Goal: Task Accomplishment & Management: Use online tool/utility

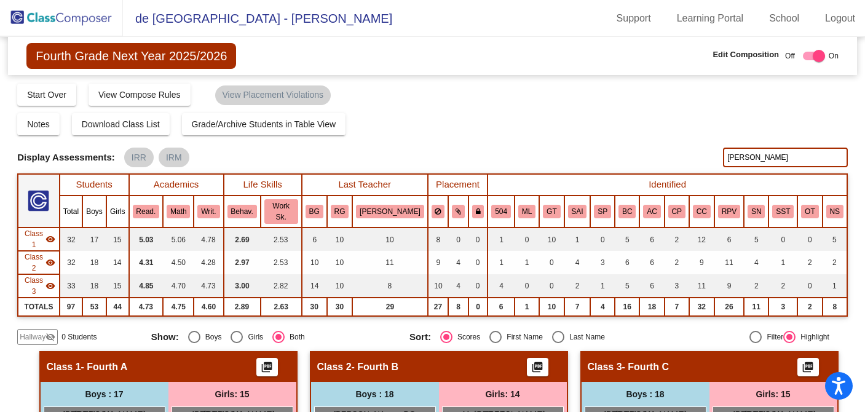
click at [74, 23] on img at bounding box center [61, 18] width 123 height 36
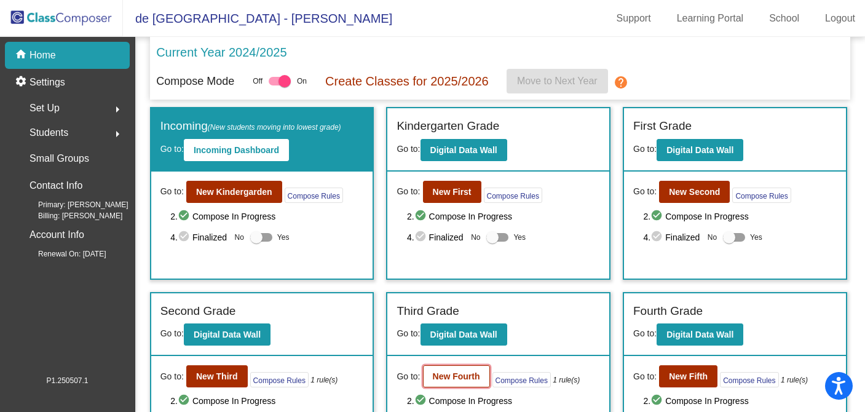
click at [465, 373] on b "New Fourth" at bounding box center [456, 376] width 47 height 10
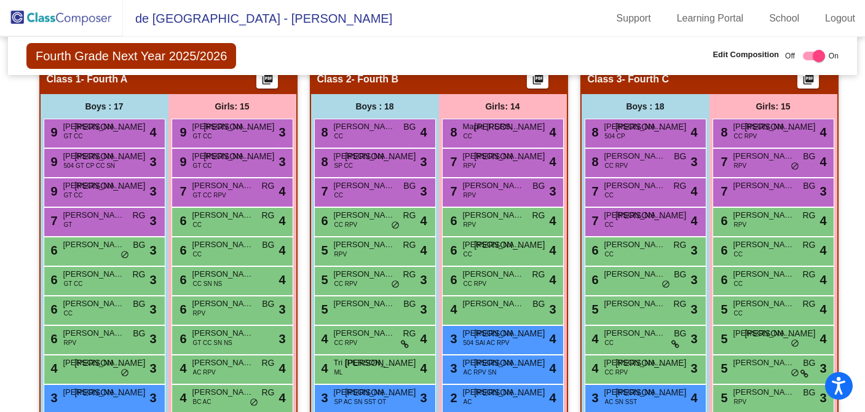
scroll to position [519, 0]
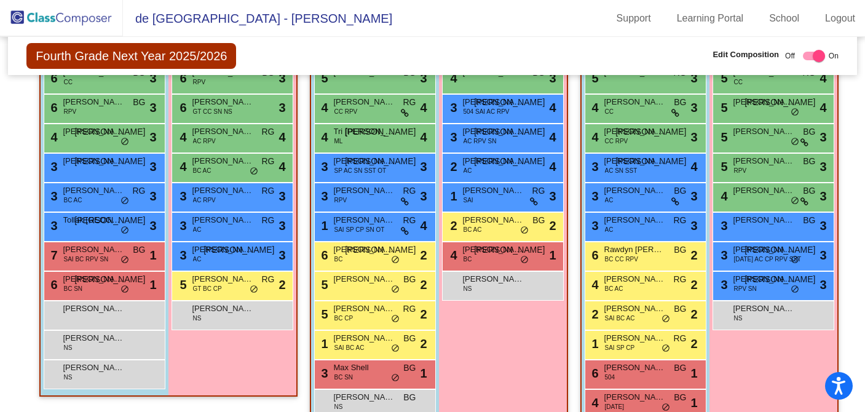
click at [71, 18] on img at bounding box center [61, 18] width 123 height 36
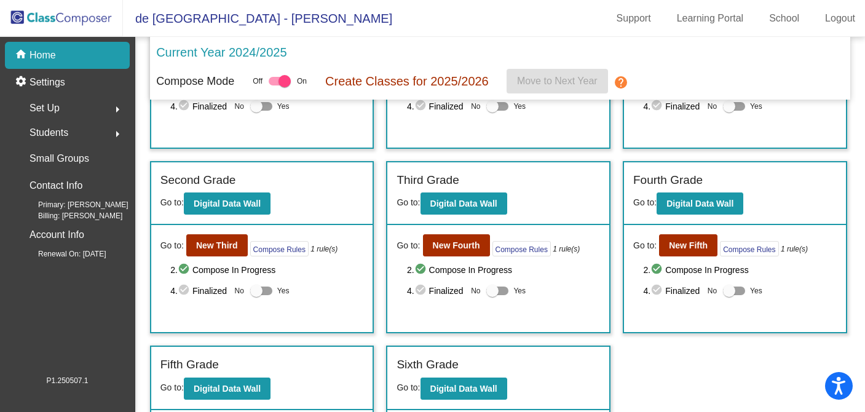
scroll to position [137, 0]
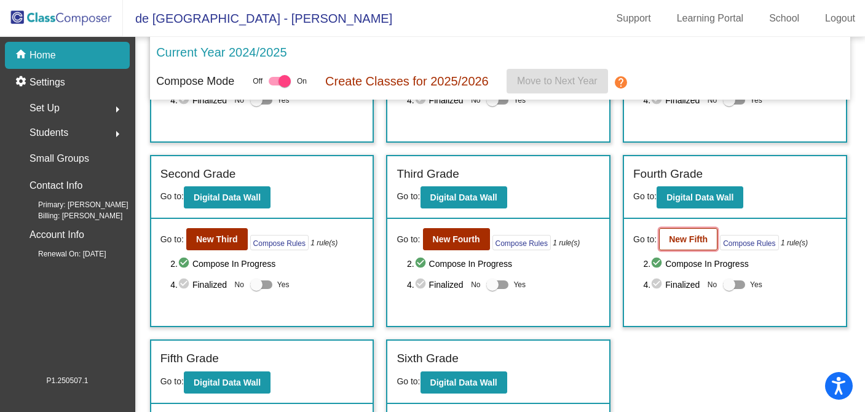
click at [679, 244] on b "New Fifth" at bounding box center [688, 239] width 39 height 10
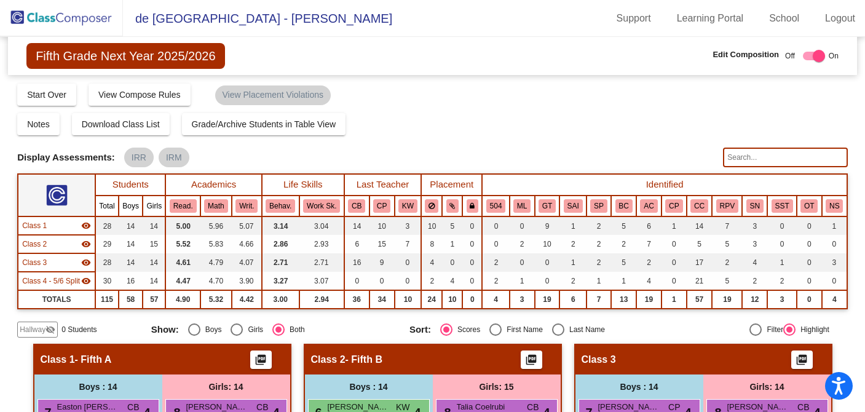
click at [82, 18] on img at bounding box center [61, 18] width 123 height 36
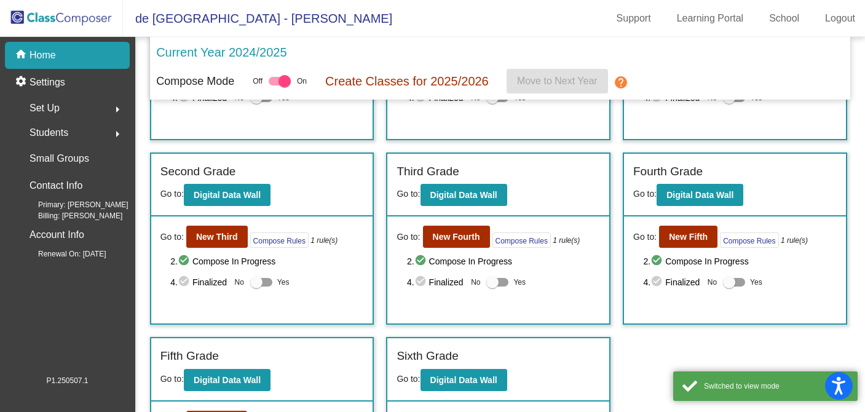
scroll to position [195, 0]
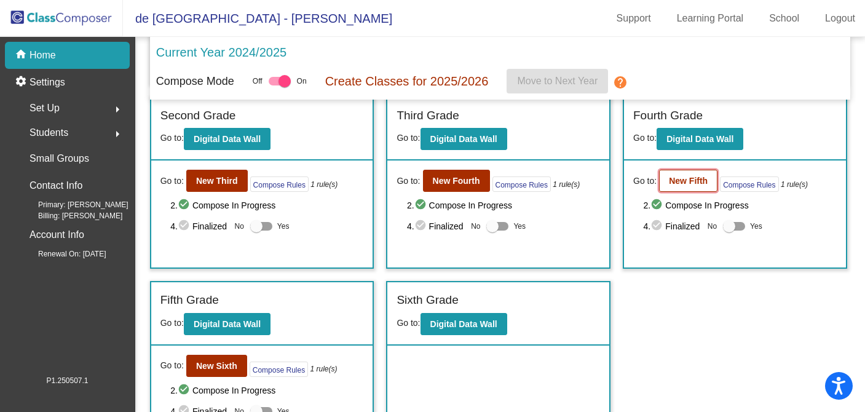
click at [689, 180] on b "New Fifth" at bounding box center [688, 181] width 39 height 10
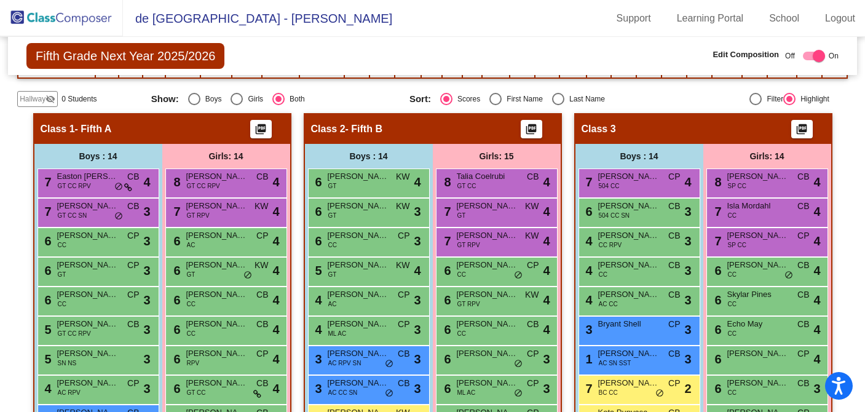
scroll to position [81, 0]
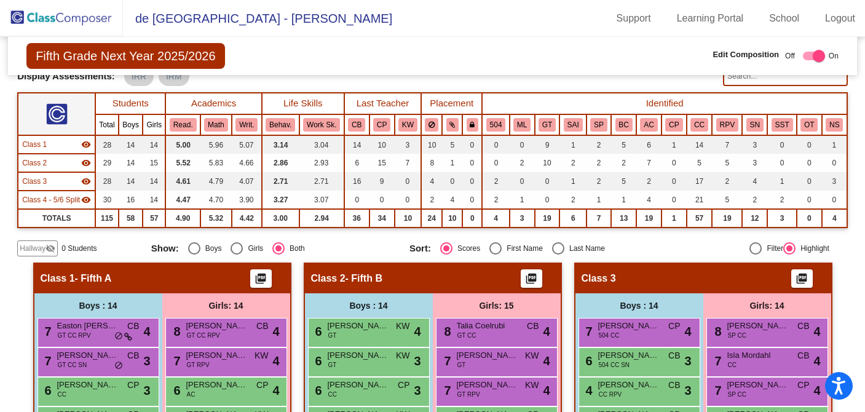
click at [775, 80] on input "text" at bounding box center [785, 76] width 125 height 20
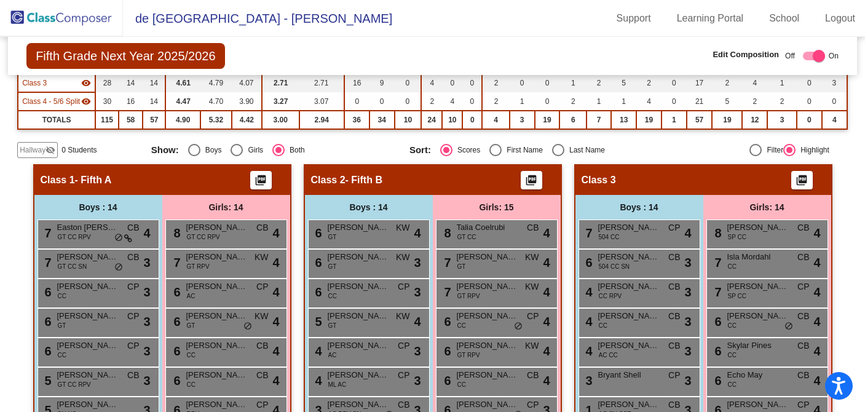
scroll to position [0, 0]
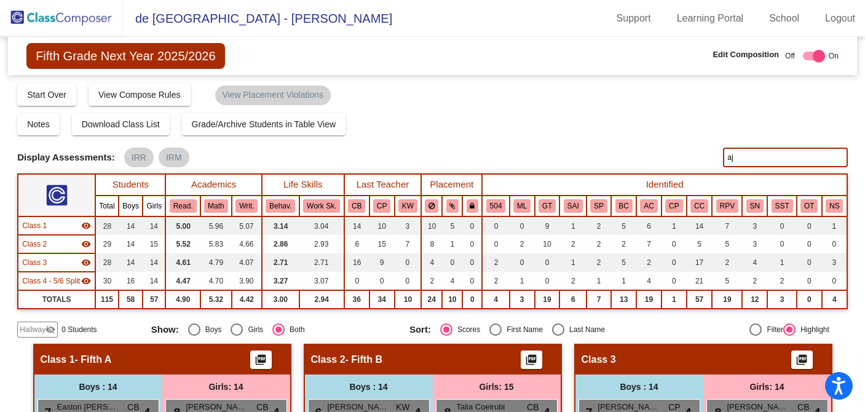
click at [751, 159] on input "aj" at bounding box center [785, 157] width 125 height 20
type input "a"
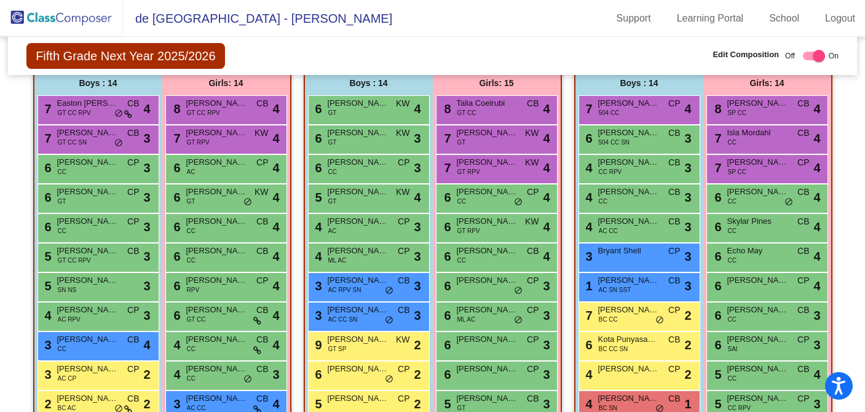
scroll to position [300, 0]
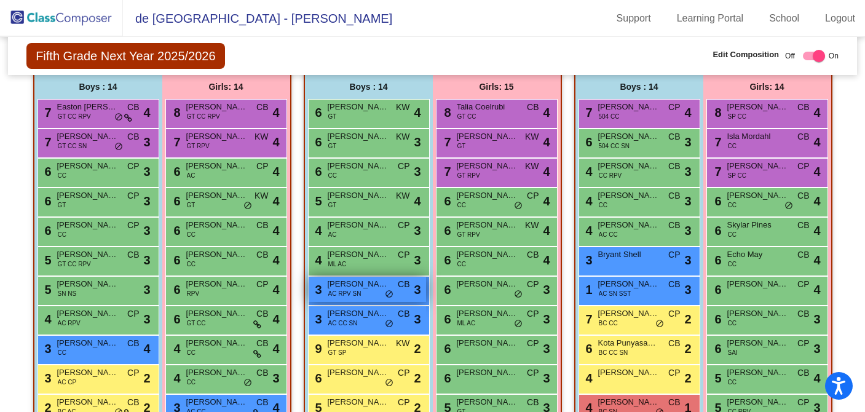
click at [357, 285] on span "[PERSON_NAME]" at bounding box center [358, 284] width 61 height 12
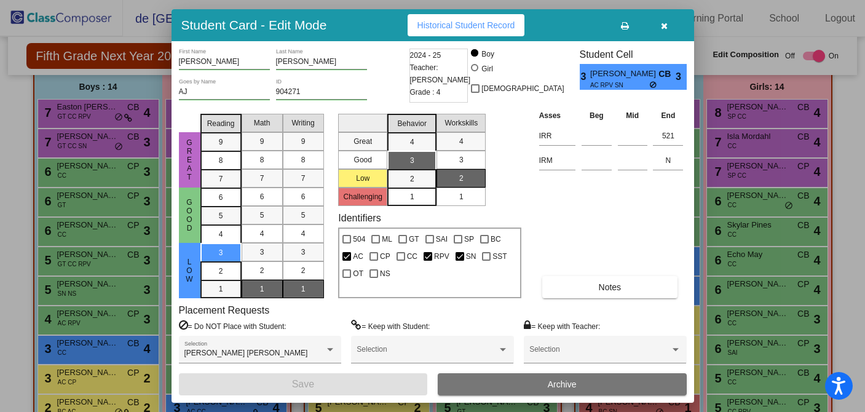
click at [663, 23] on icon "button" at bounding box center [664, 26] width 7 height 9
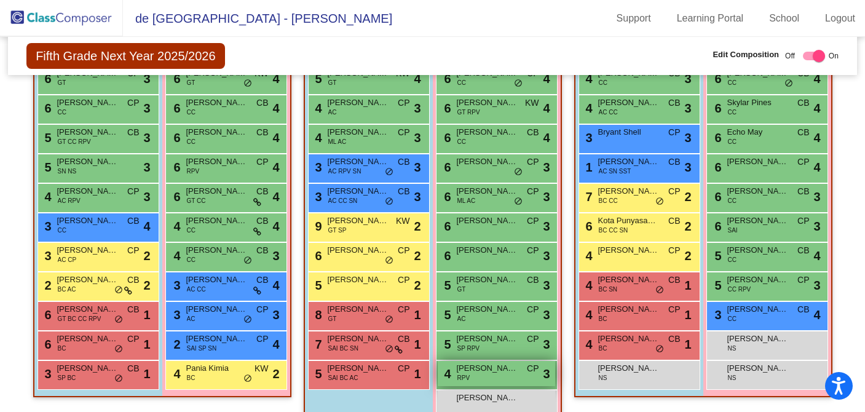
scroll to position [420, 0]
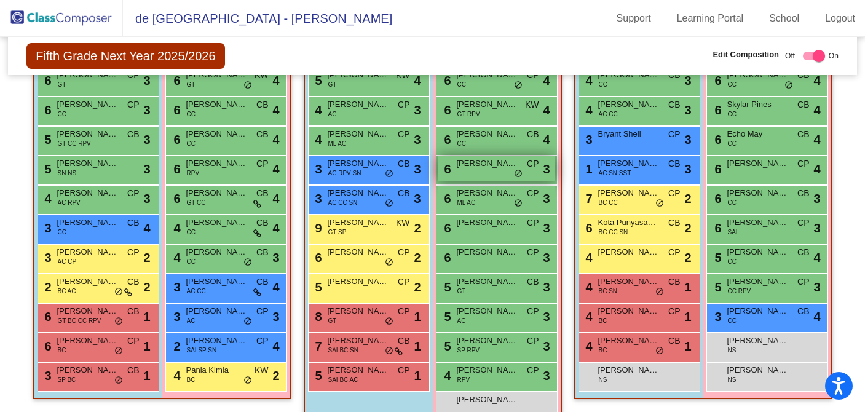
click at [500, 174] on div "6 [PERSON_NAME] CP lock do_not_disturb_alt 3" at bounding box center [496, 168] width 117 height 25
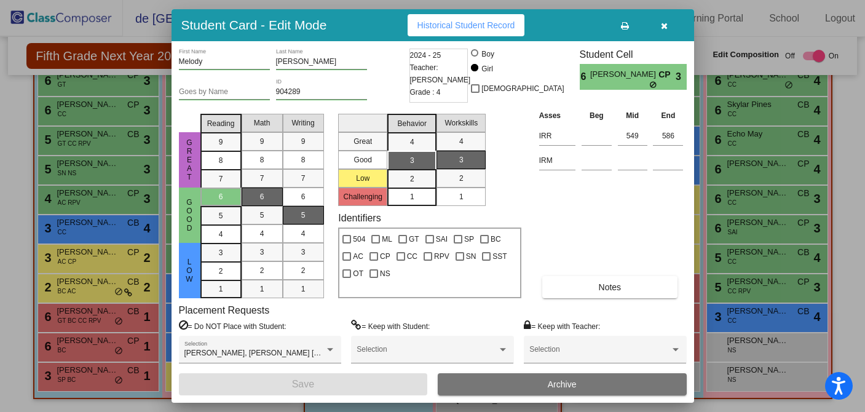
click at [664, 28] on icon "button" at bounding box center [664, 26] width 7 height 9
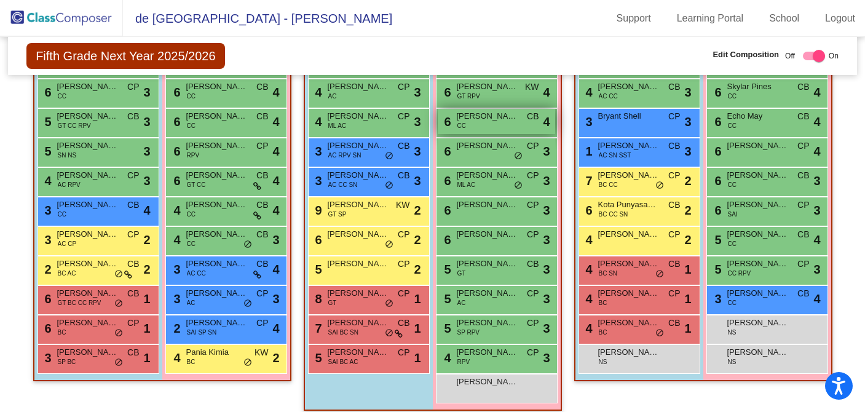
scroll to position [440, 0]
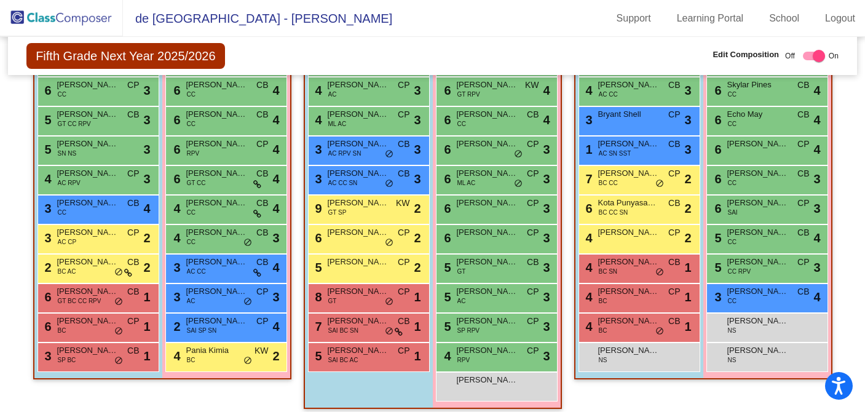
click at [0, 0] on div "Boys : 14 6 [PERSON_NAME] GT KW lock do_not_disturb_alt 4 6 [PERSON_NAME] GT KW…" at bounding box center [0, 0] width 0 height 0
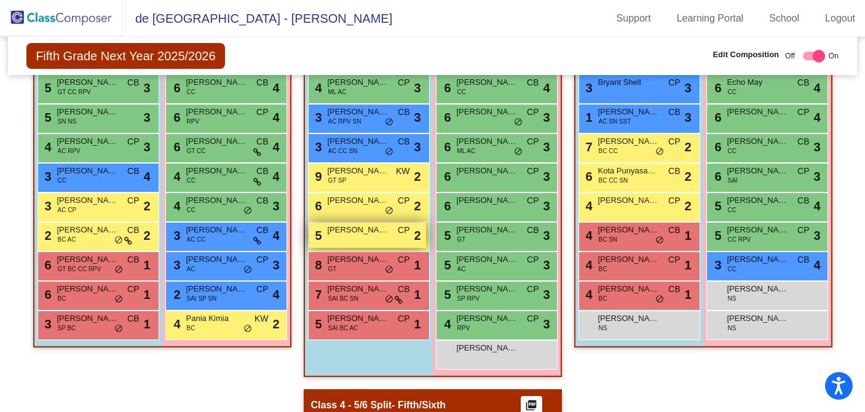
scroll to position [477, 0]
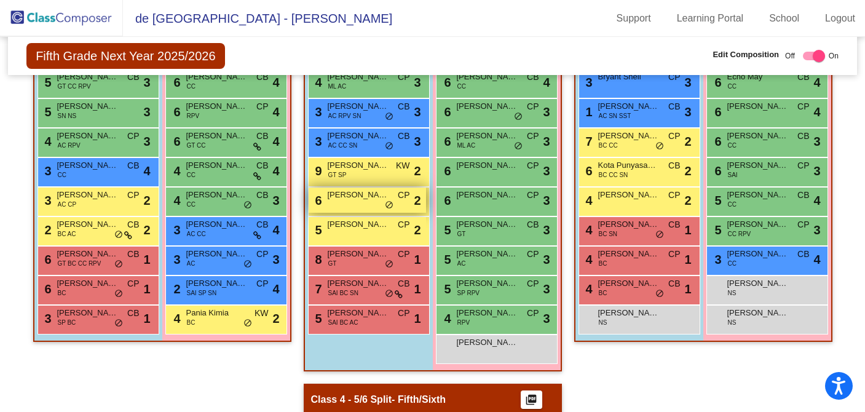
click at [378, 205] on div "6 [PERSON_NAME] CP lock do_not_disturb_alt 2" at bounding box center [366, 199] width 117 height 25
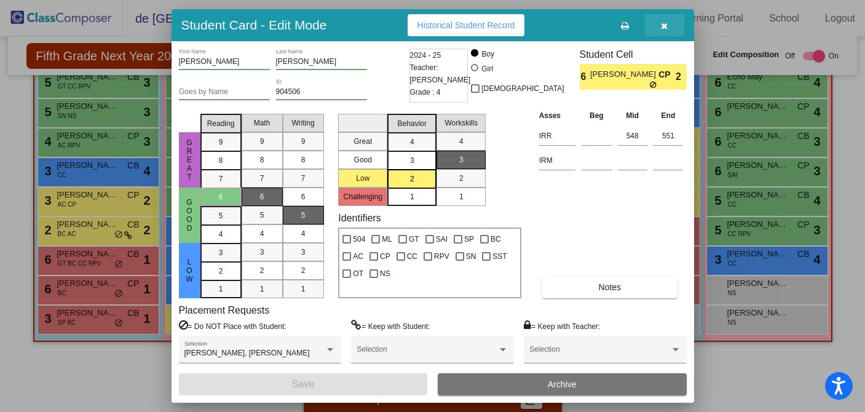
click at [665, 25] on icon "button" at bounding box center [664, 26] width 7 height 9
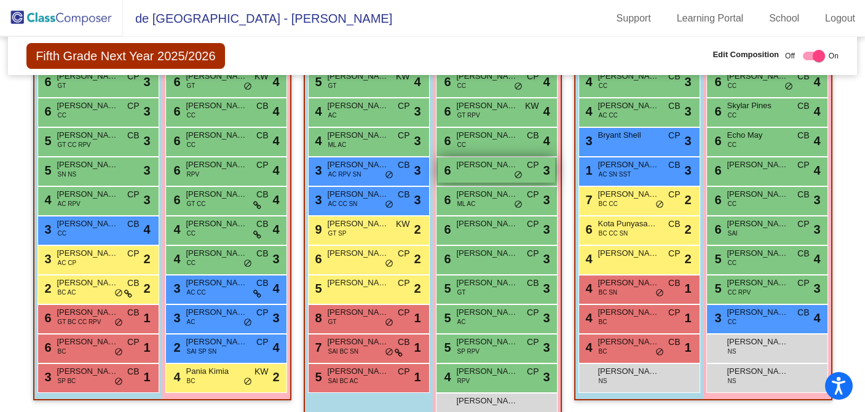
scroll to position [424, 0]
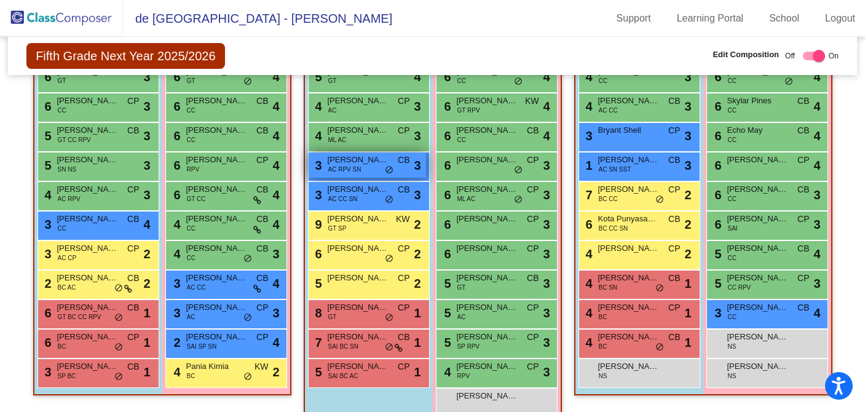
click at [383, 165] on span "[PERSON_NAME]" at bounding box center [358, 160] width 61 height 12
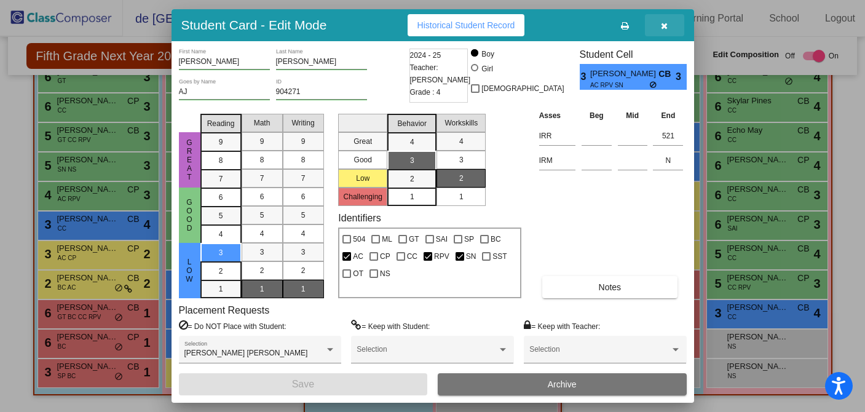
click at [664, 26] on icon "button" at bounding box center [664, 26] width 7 height 9
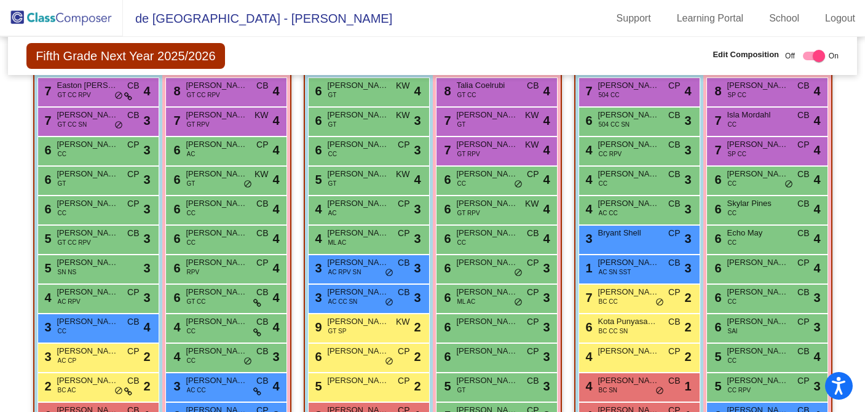
scroll to position [323, 0]
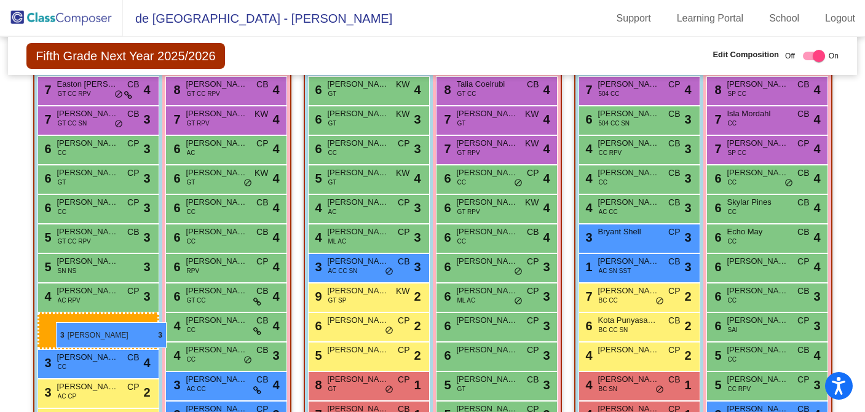
drag, startPoint x: 359, startPoint y: 263, endPoint x: 56, endPoint y: 322, distance: 309.2
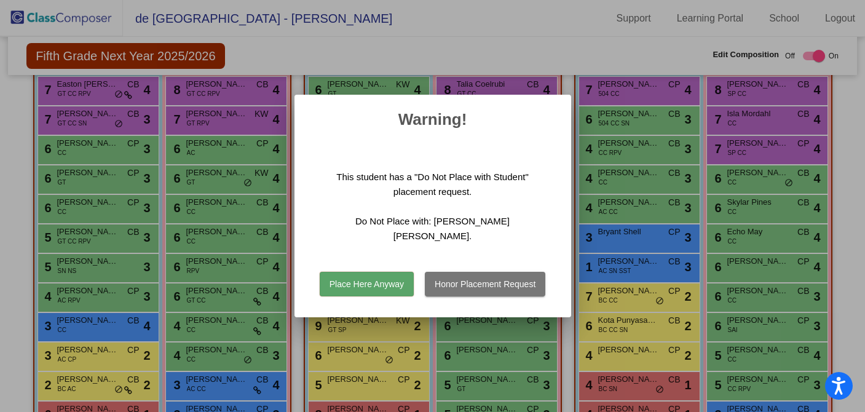
click at [387, 279] on button "Place Here Anyway" at bounding box center [367, 284] width 94 height 25
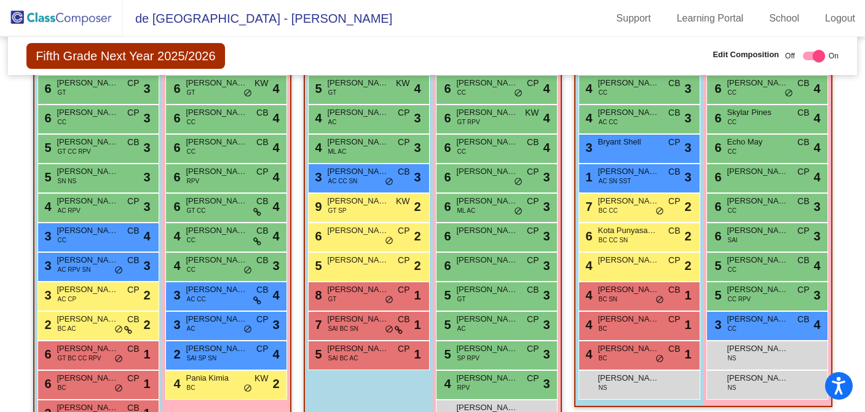
scroll to position [418, 0]
